Goal: Communication & Community: Ask a question

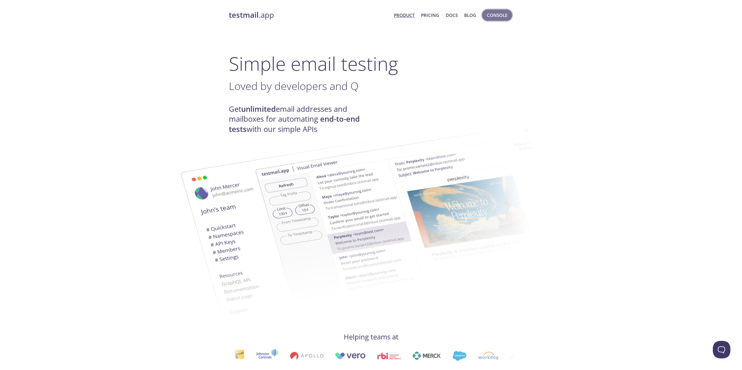
click at [495, 15] on span "Console" at bounding box center [497, 15] width 20 height 8
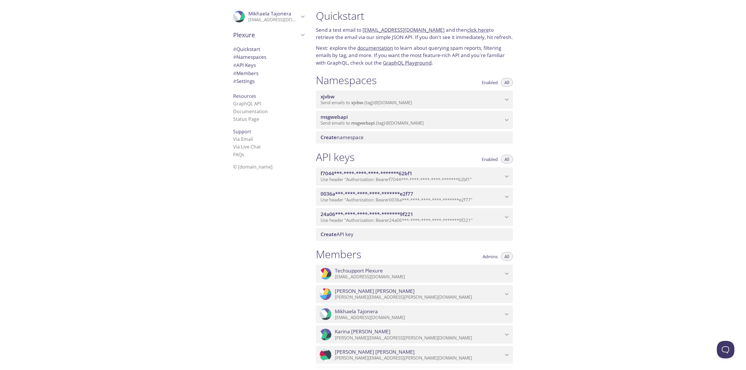
click at [490, 218] on span "24a06***-****-****-****-*******9f221" at bounding box center [412, 214] width 182 height 6
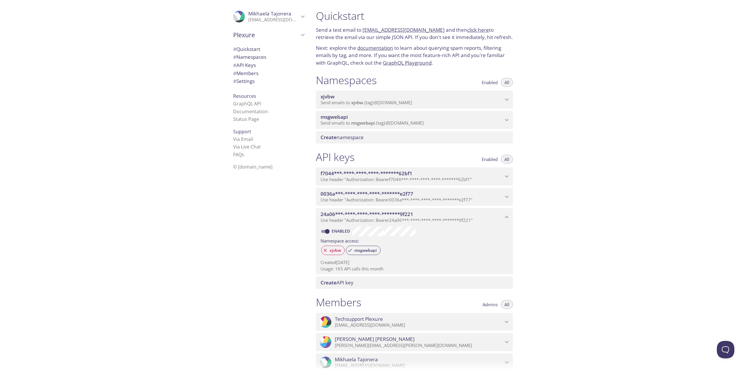
click at [486, 203] on p "Use header "Authorization: Bearer 0036a***-****-****-****-*******e2f77 "" at bounding box center [412, 200] width 182 height 6
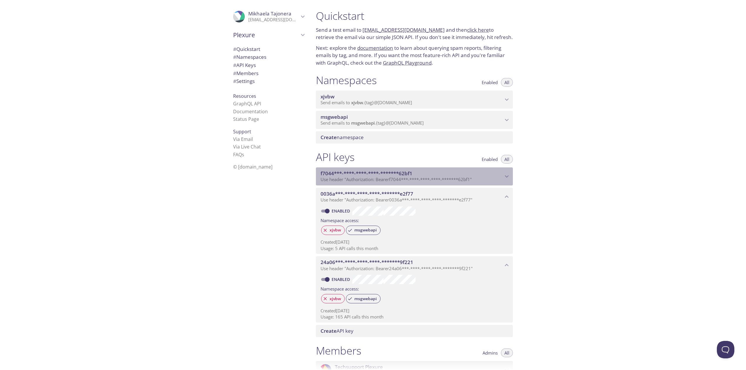
click at [432, 182] on span "Use header "Authorization: Bearer f7044***-****-****-****-*******62bf1 "" at bounding box center [396, 180] width 151 height 6
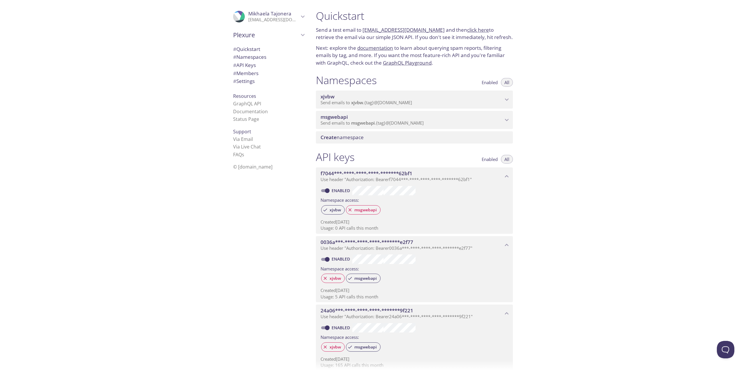
click at [463, 41] on p "Send a test email to msgwebapi.test@inbox.testmail.app and then click here to r…" at bounding box center [414, 33] width 197 height 15
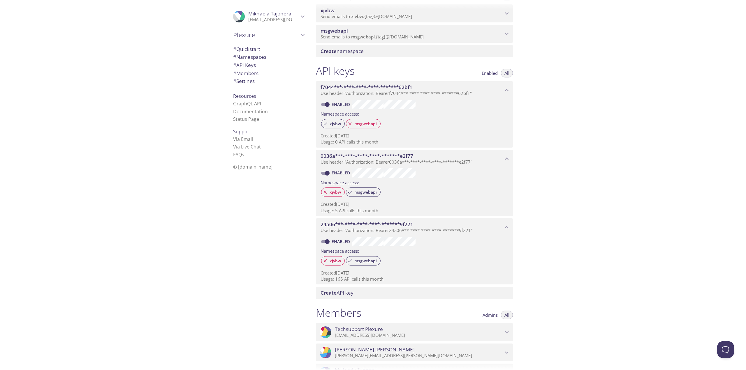
scroll to position [87, 0]
click at [351, 227] on span "24a06***-****-****-****-*******9f221" at bounding box center [367, 223] width 93 height 7
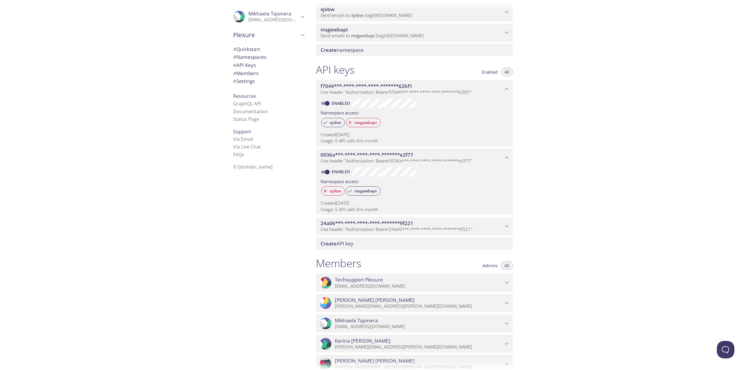
click at [351, 227] on span "24a06***-****-****-****-*******9f221" at bounding box center [367, 223] width 93 height 7
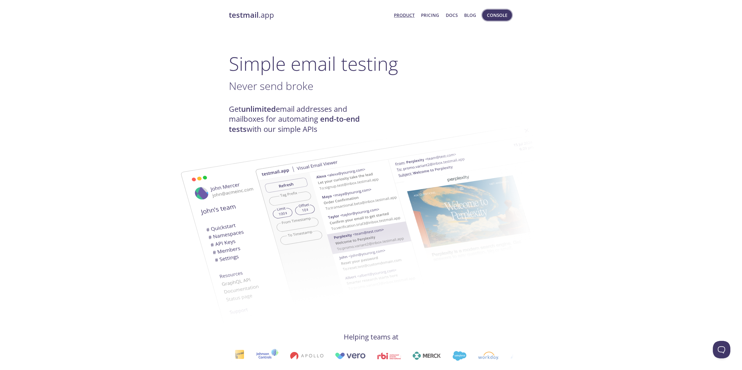
click at [492, 18] on span "Console" at bounding box center [497, 15] width 20 height 8
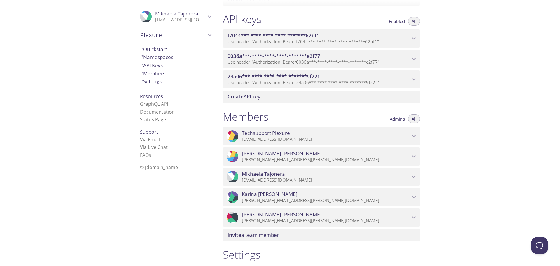
scroll to position [140, 0]
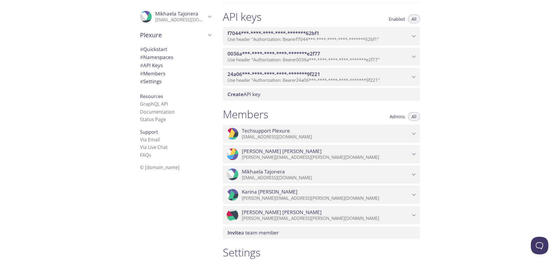
click at [408, 154] on span "[PERSON_NAME]" at bounding box center [326, 151] width 168 height 6
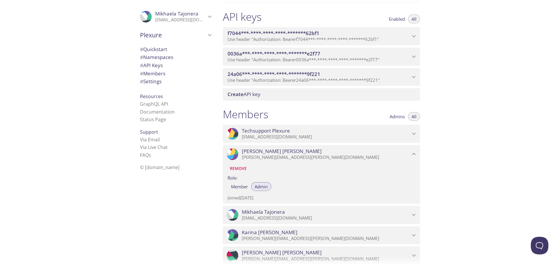
click at [240, 172] on span "Remove" at bounding box center [238, 168] width 17 height 7
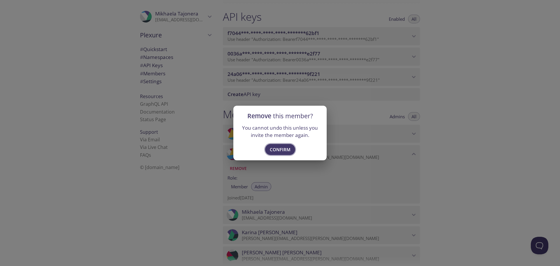
click at [276, 151] on span "Confirm" at bounding box center [280, 149] width 21 height 8
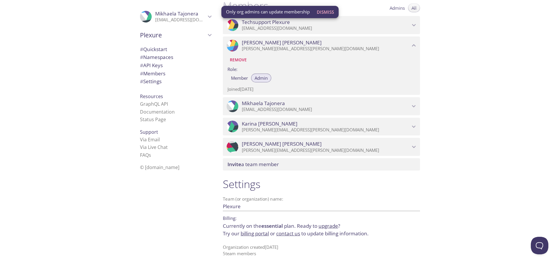
scroll to position [256, 0]
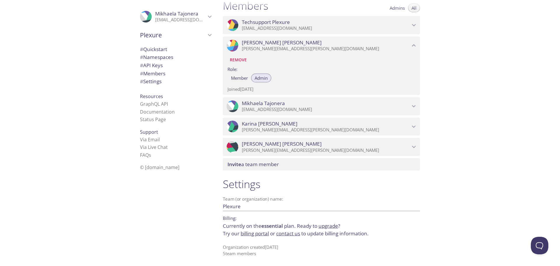
click at [262, 233] on link "billing portal" at bounding box center [254, 233] width 28 height 7
click at [152, 120] on link "Status Page" at bounding box center [153, 119] width 26 height 6
click at [322, 226] on link "upgrade" at bounding box center [328, 225] width 20 height 7
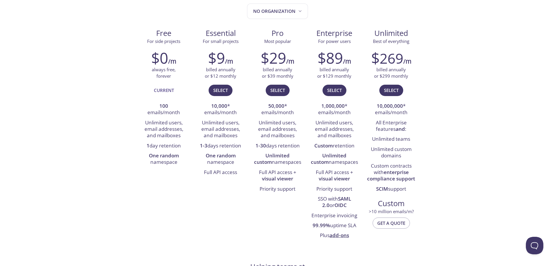
scroll to position [87, 0]
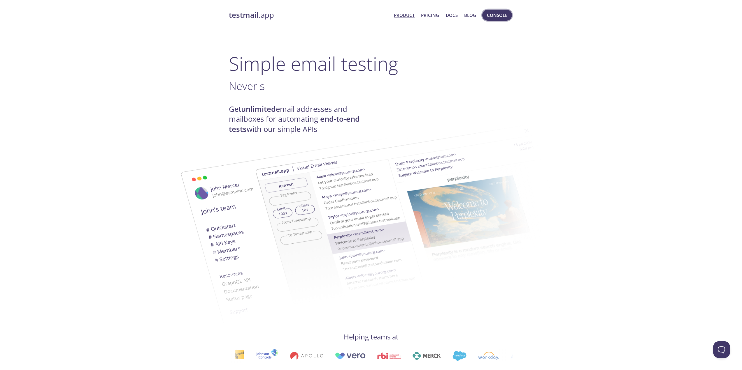
click at [494, 18] on span "Console" at bounding box center [497, 15] width 20 height 8
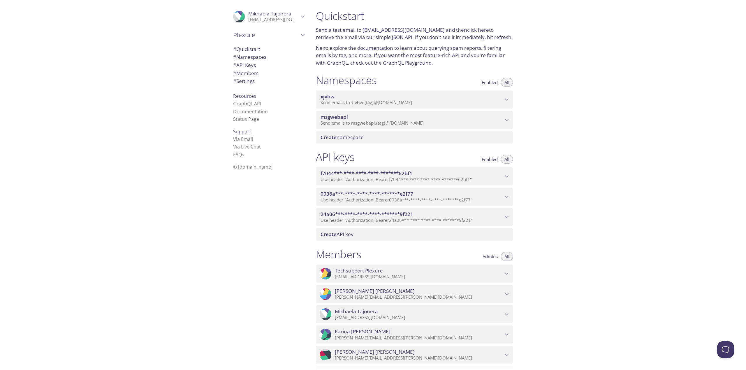
click at [131, 204] on div ".cls-1 { fill: #6d5ca8; } .cls-2 { fill: #3fc191; } .cls-3 { fill: #3b4752; } .…" at bounding box center [155, 185] width 311 height 370
click at [407, 218] on div "24a06***-****-****-****-*******9f221 Use header "Authorization: Bearer 24a06***…" at bounding box center [414, 217] width 197 height 18
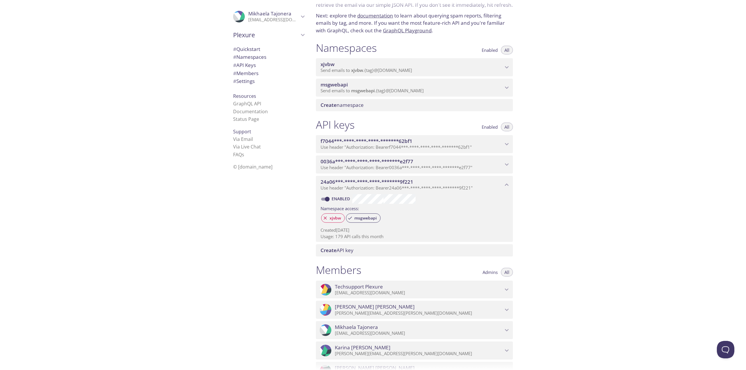
scroll to position [159, 0]
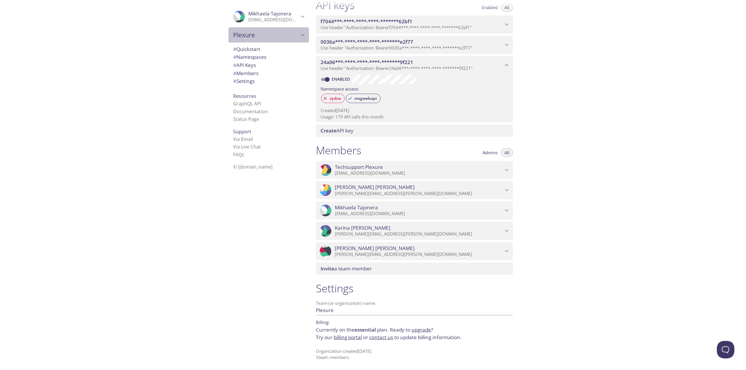
click at [274, 38] on span "Plexure" at bounding box center [266, 35] width 66 height 8
click at [265, 50] on span "[PERSON_NAME]'s team" at bounding box center [268, 49] width 71 height 8
type input "[PERSON_NAME]'s team"
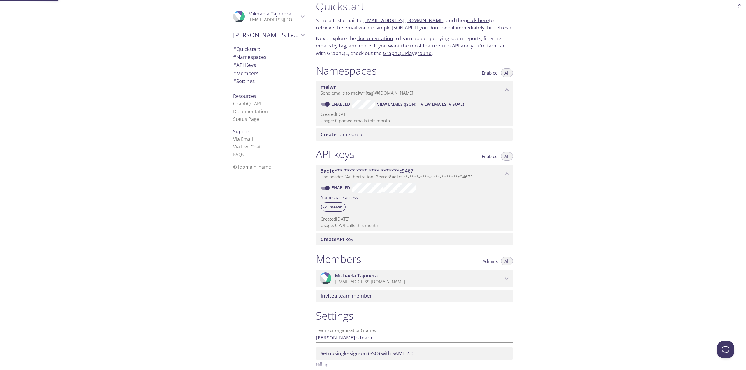
scroll to position [9, 0]
click at [253, 24] on div ".cls-1 { fill: #6d5ca8; } .cls-2 { fill: #3fc191; } .cls-3 { fill: #3b4752; } .…" at bounding box center [269, 16] width 80 height 19
click at [248, 29] on span "User Settings" at bounding box center [268, 33] width 71 height 8
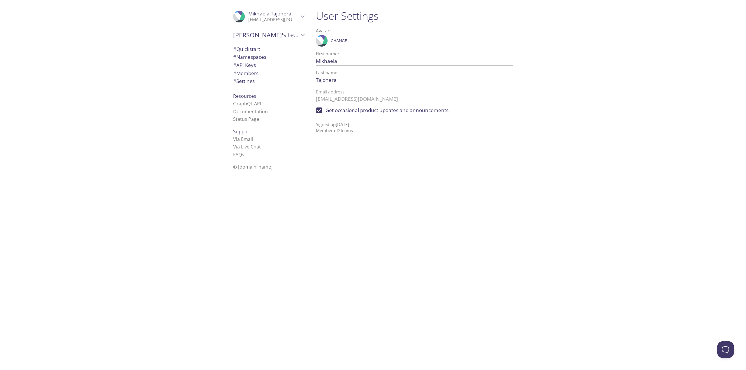
click at [252, 23] on div ".cls-1 { fill: #6d5ca8; } .cls-2 { fill: #3fc191; } .cls-3 { fill: #3b4752; } .…" at bounding box center [269, 16] width 80 height 19
click at [250, 73] on span "# Quickstart" at bounding box center [246, 75] width 27 height 7
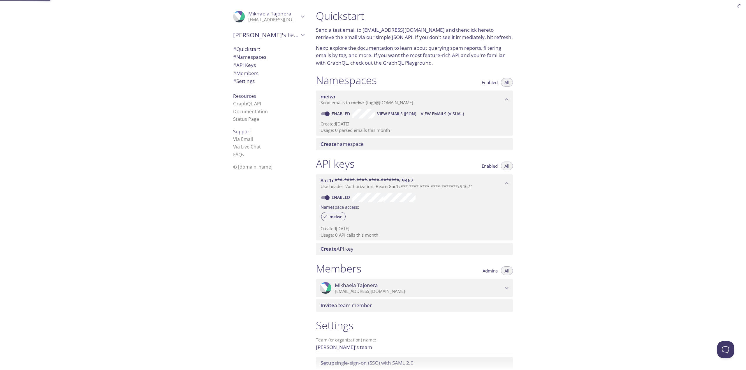
scroll to position [9, 0]
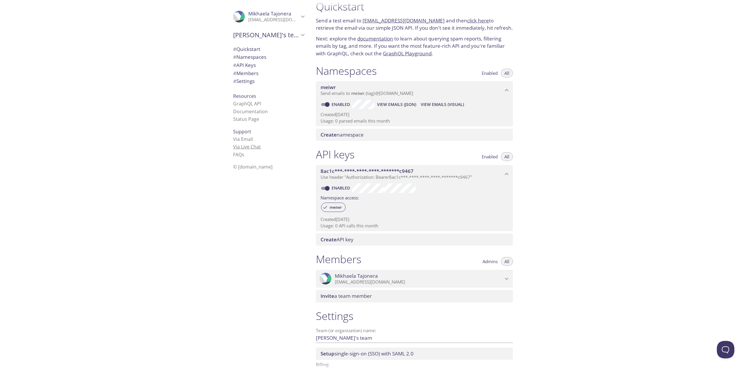
click at [236, 146] on link "Via Live Chat" at bounding box center [247, 147] width 28 height 6
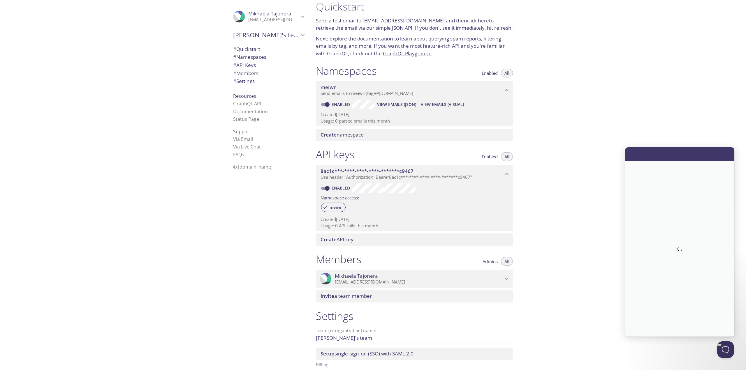
scroll to position [0, 0]
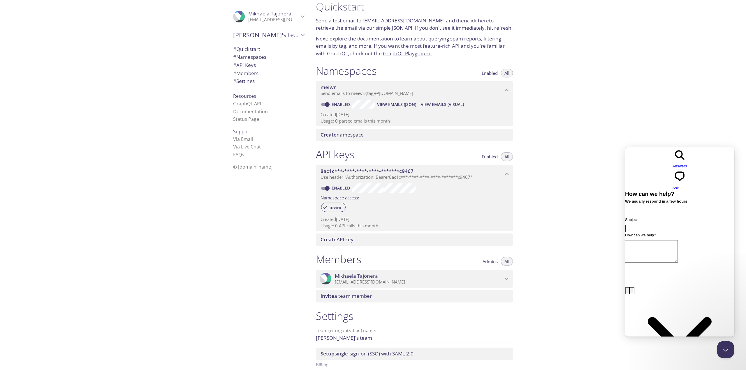
click at [676, 225] on input "Subject" at bounding box center [650, 229] width 51 height 8
type input "Not Receiving Email"
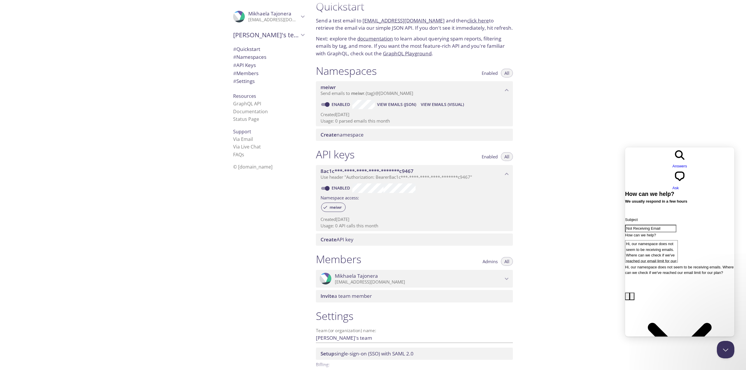
type textarea "Hi, our namespace does not seem to be receiving emails. Where can we check if w…"
